Goal: Information Seeking & Learning: Learn about a topic

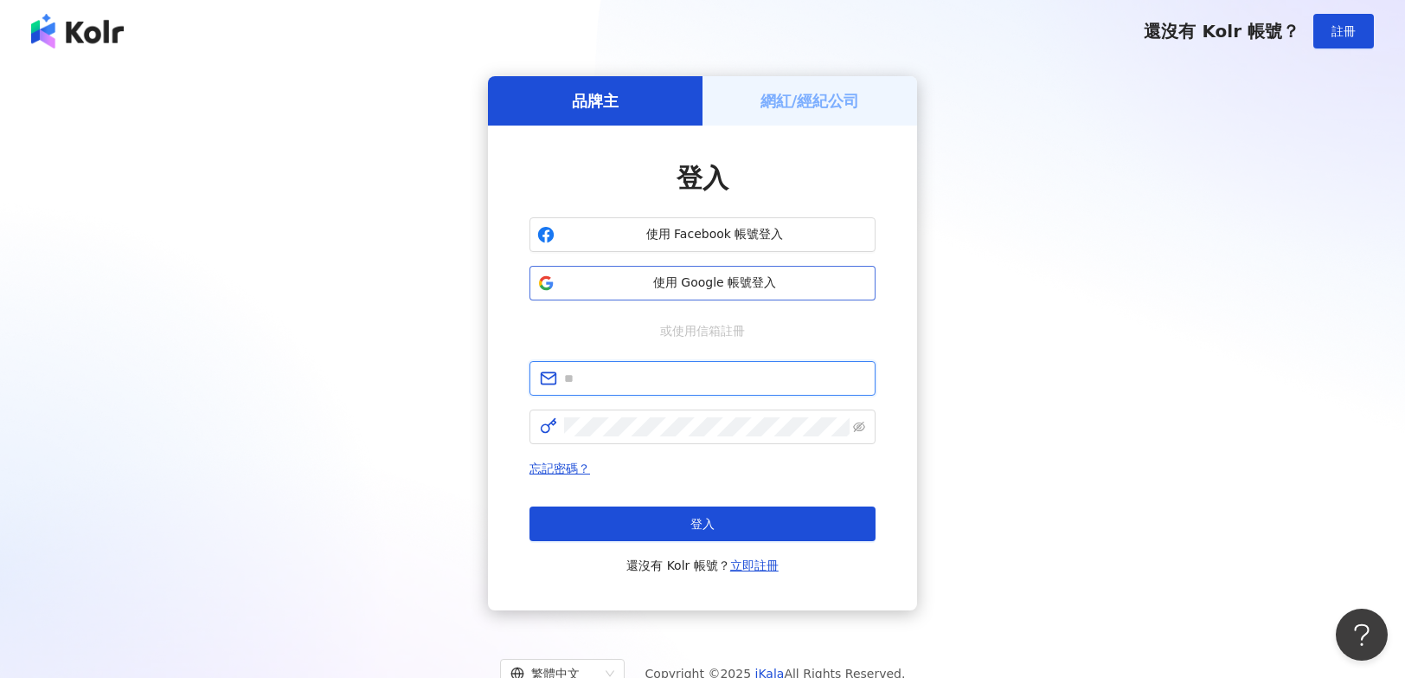
type input "**********"
click at [690, 289] on span "使用 Google 帳號登入" at bounding box center [715, 282] width 306 height 17
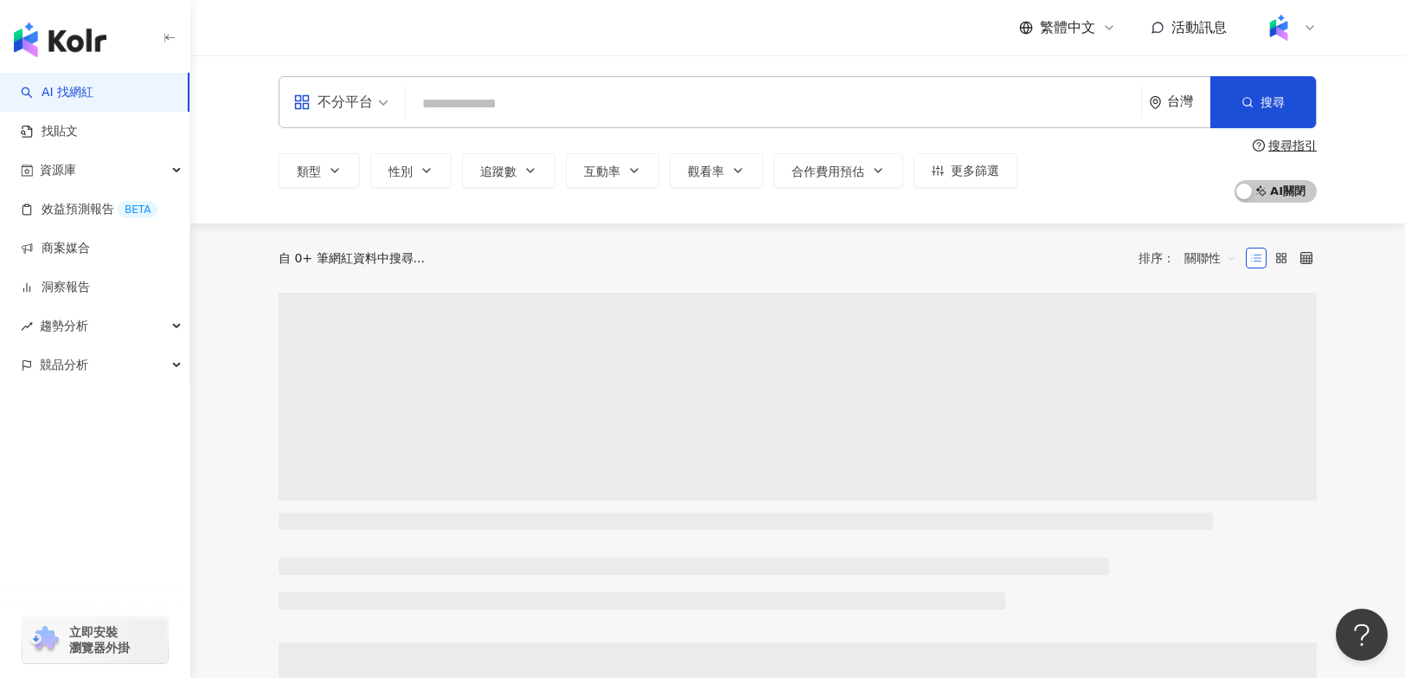
click at [714, 110] on input "search" at bounding box center [774, 103] width 722 height 33
click at [646, 104] on input "search" at bounding box center [774, 103] width 722 height 33
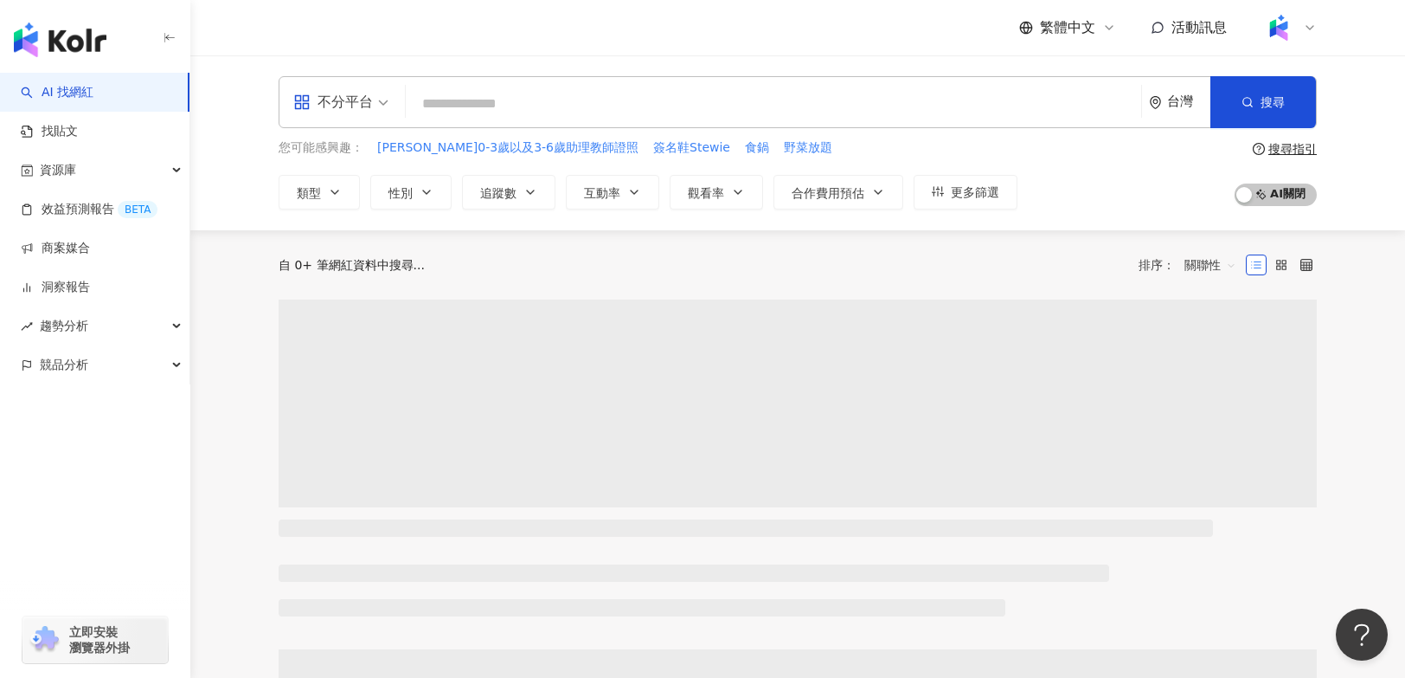
type input "*******"
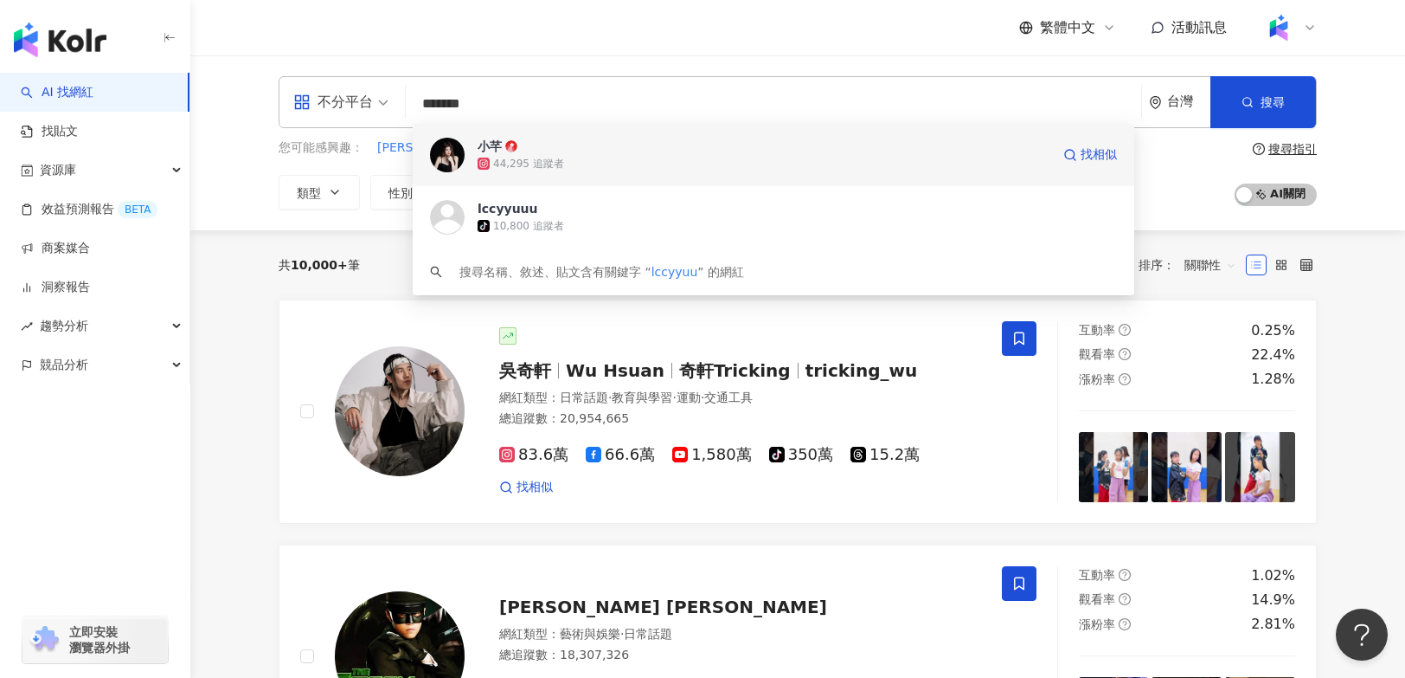
click at [500, 145] on div "小芊" at bounding box center [490, 146] width 24 height 17
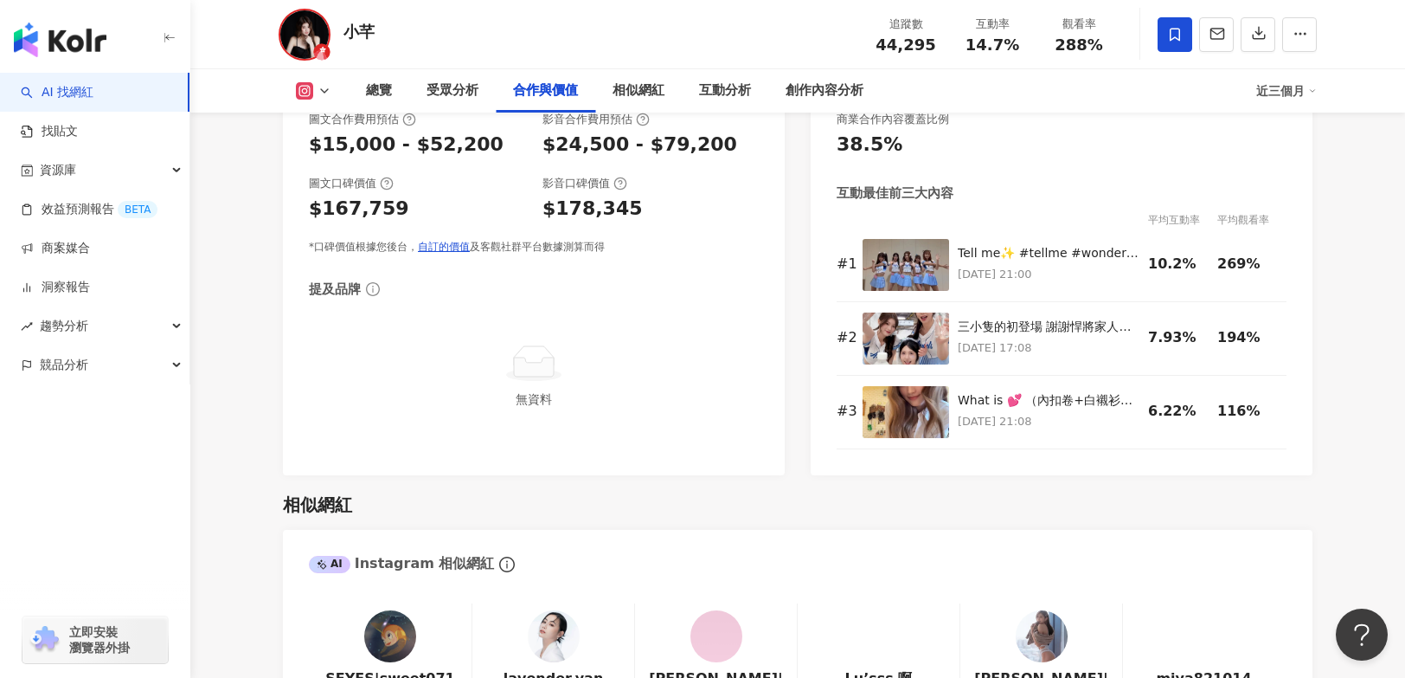
scroll to position [2624, 0]
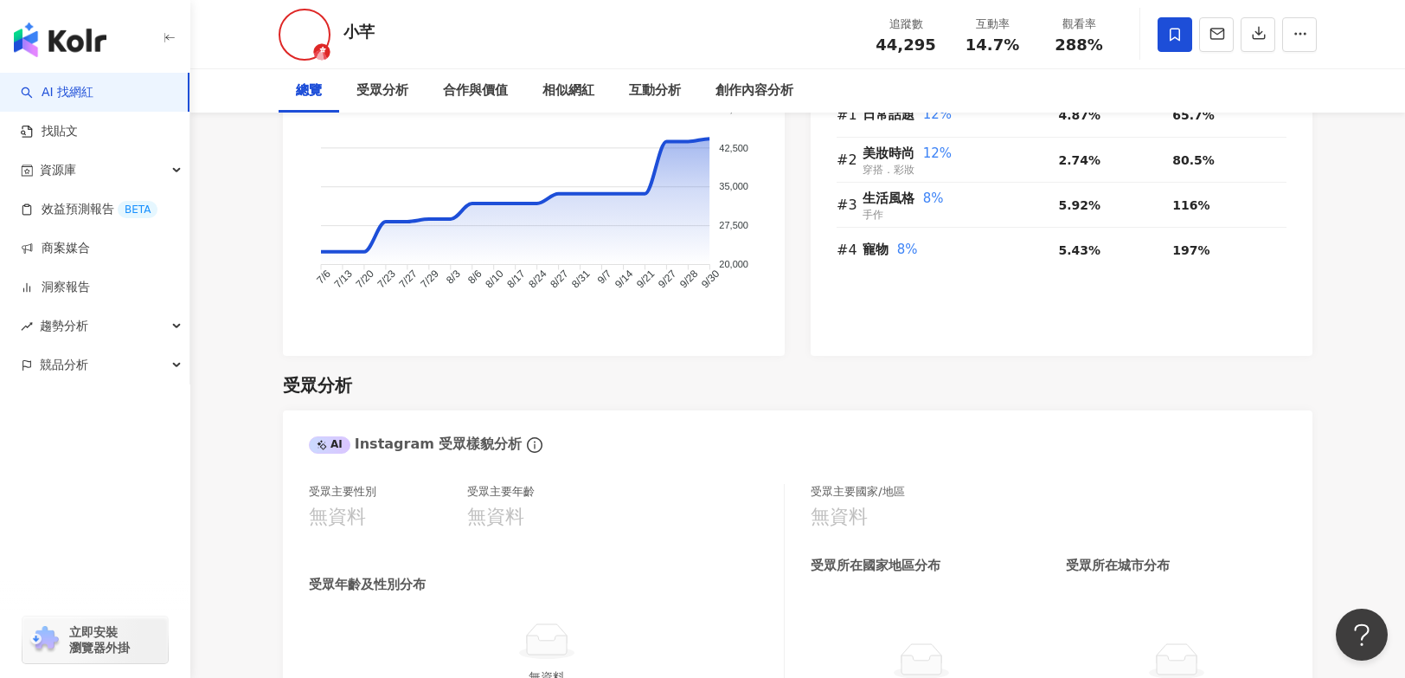
scroll to position [1404, 0]
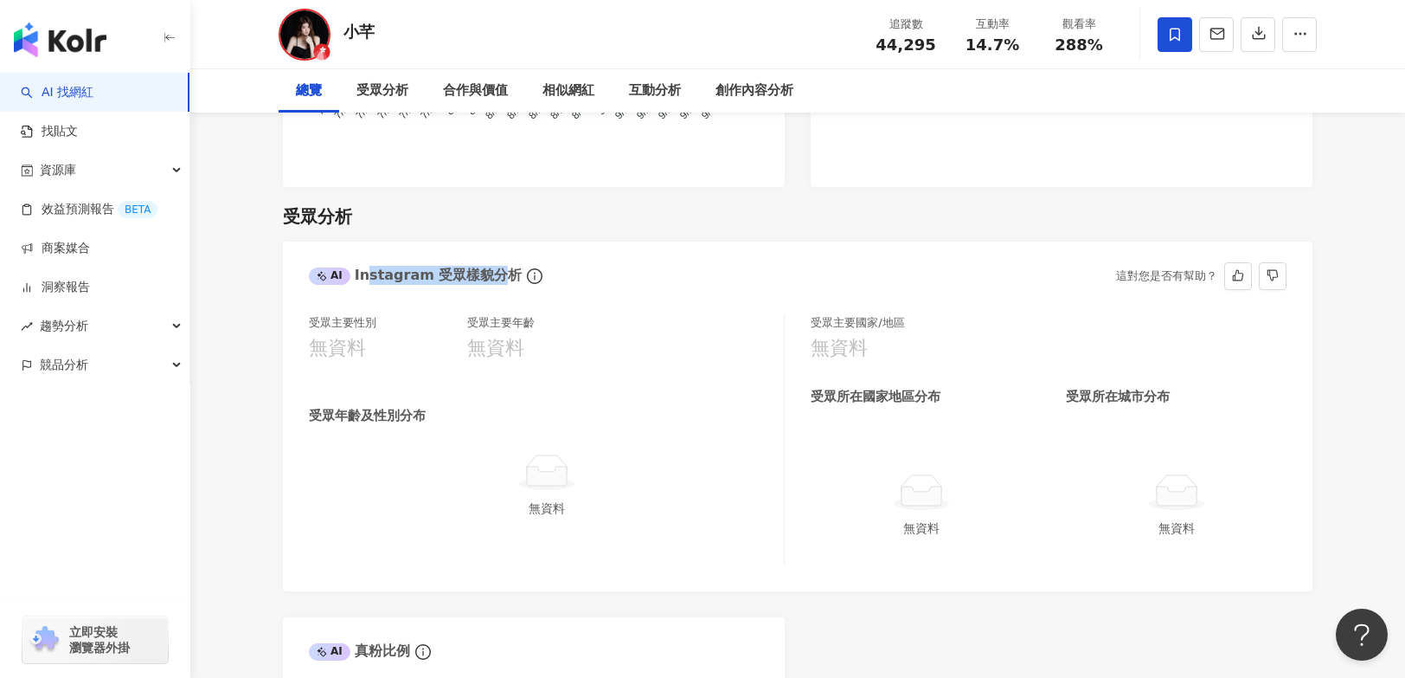
drag, startPoint x: 364, startPoint y: 275, endPoint x: 491, endPoint y: 275, distance: 126.3
click at [491, 275] on div "AI Instagram 受眾樣貌分析" at bounding box center [415, 275] width 213 height 19
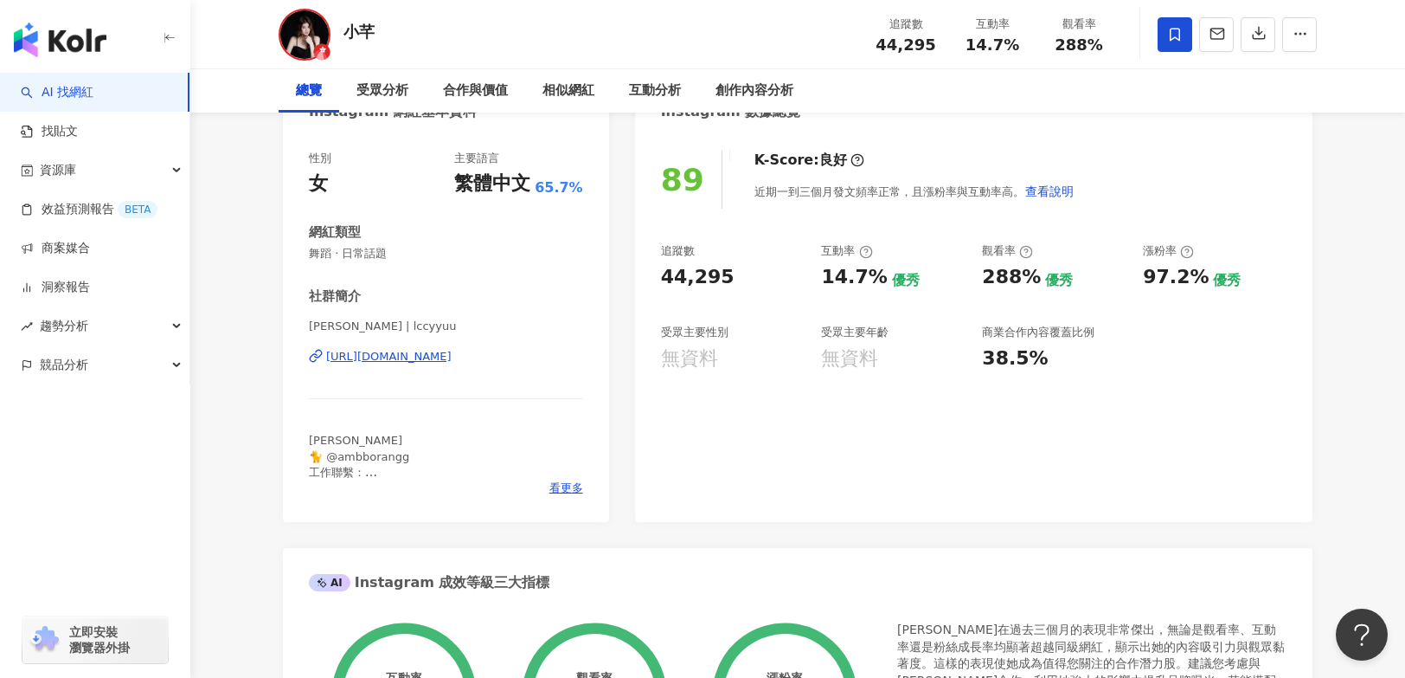
scroll to position [0, 0]
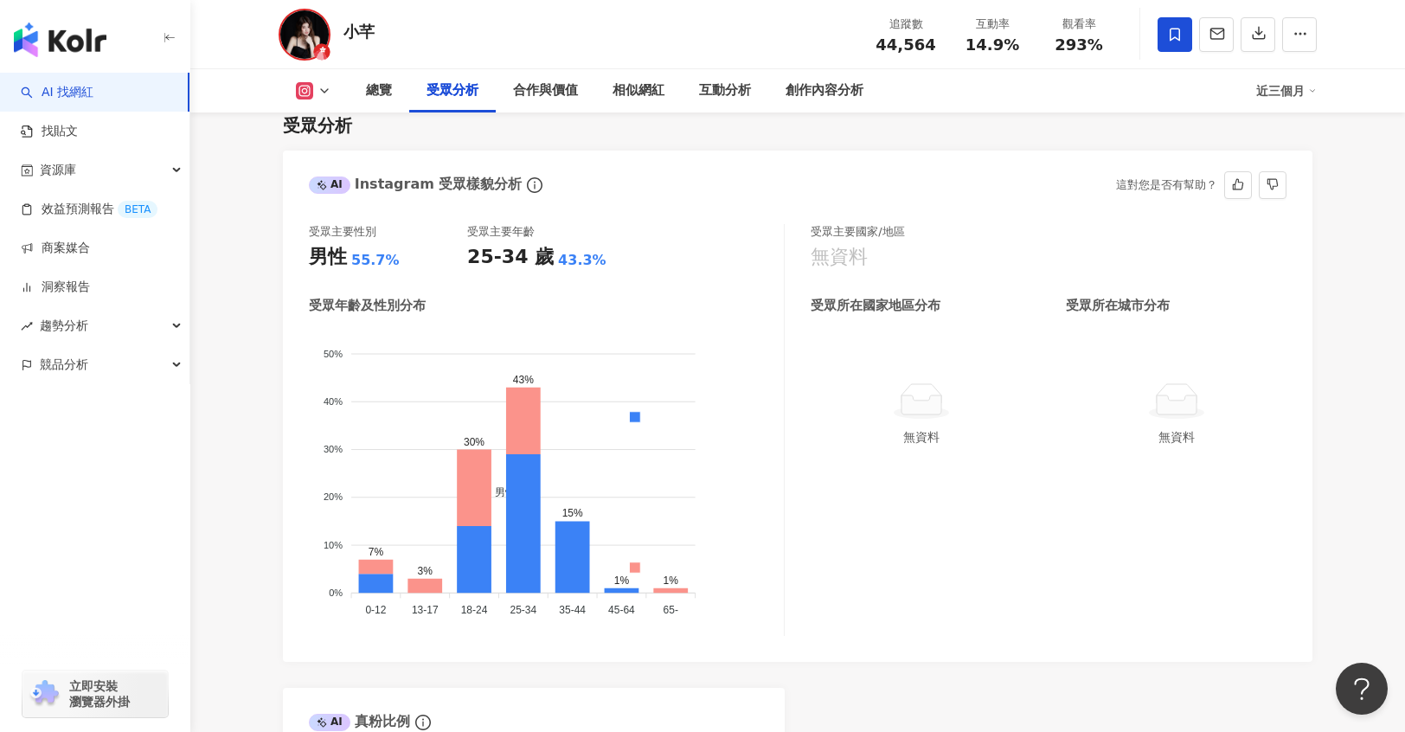
scroll to position [1464, 0]
